Goal: Find specific page/section: Locate a particular part of the current website

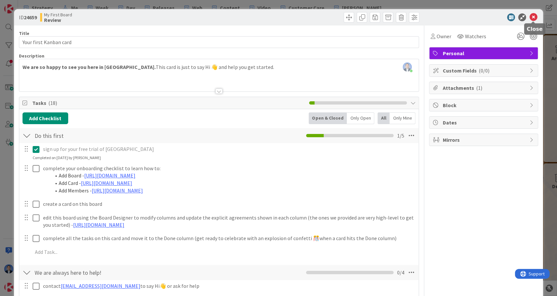
click at [536, 19] on icon at bounding box center [533, 17] width 8 height 8
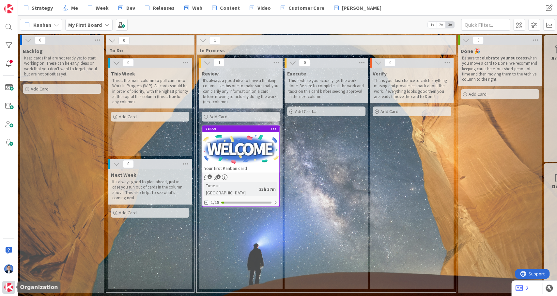
click at [11, 286] on img at bounding box center [8, 286] width 9 height 9
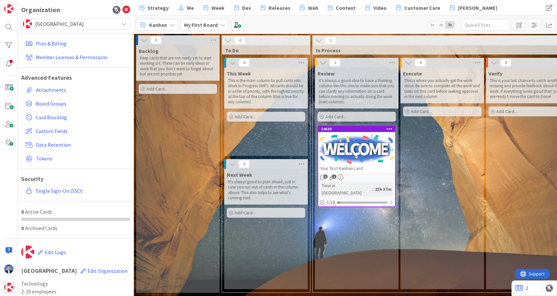
click at [53, 26] on span "[GEOGRAPHIC_DATA]" at bounding box center [75, 23] width 80 height 9
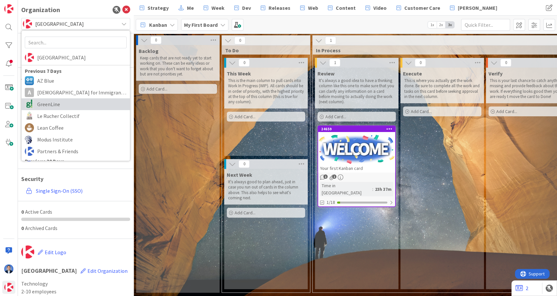
click at [62, 100] on span "GreenLine" at bounding box center [81, 104] width 89 height 10
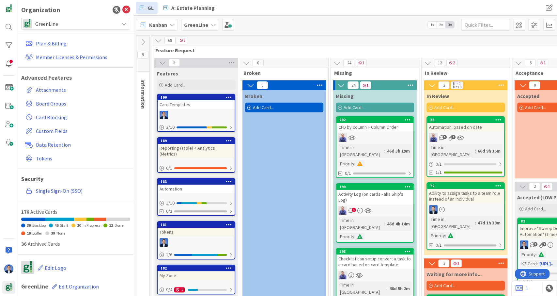
click at [158, 39] on icon at bounding box center [158, 40] width 7 height 7
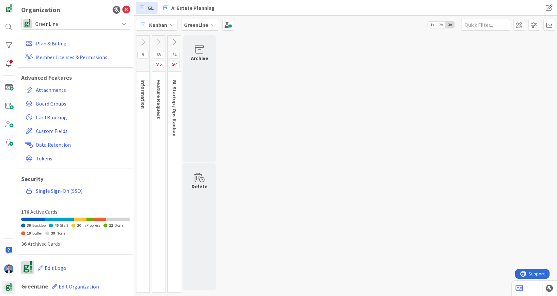
click at [161, 41] on icon at bounding box center [158, 41] width 7 height 7
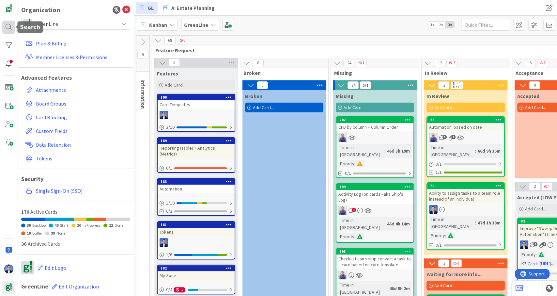
click at [6, 31] on div at bounding box center [8, 27] width 13 height 13
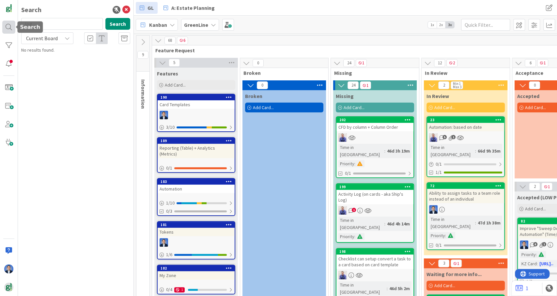
type input "log"
click at [71, 54] on span "(on cards - aka Ship's" at bounding box center [90, 57] width 41 height 6
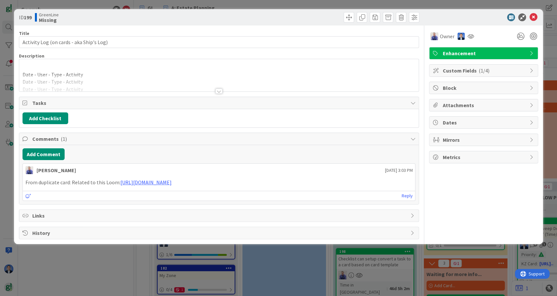
click at [124, 69] on div "Date - User - Type - Activity Date - User - Type - Activity Date - User - Type …" at bounding box center [219, 76] width 400 height 29
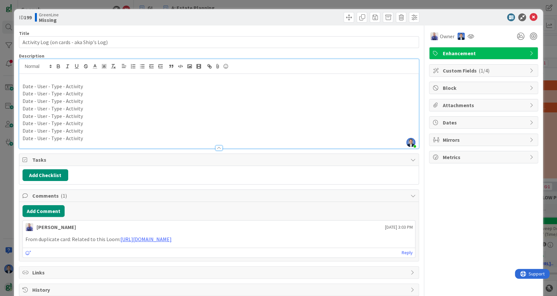
click at [54, 85] on p "Date - User - Type - Activity" at bounding box center [219, 87] width 393 height 8
copy p "Type"
